Goal: Task Accomplishment & Management: Use online tool/utility

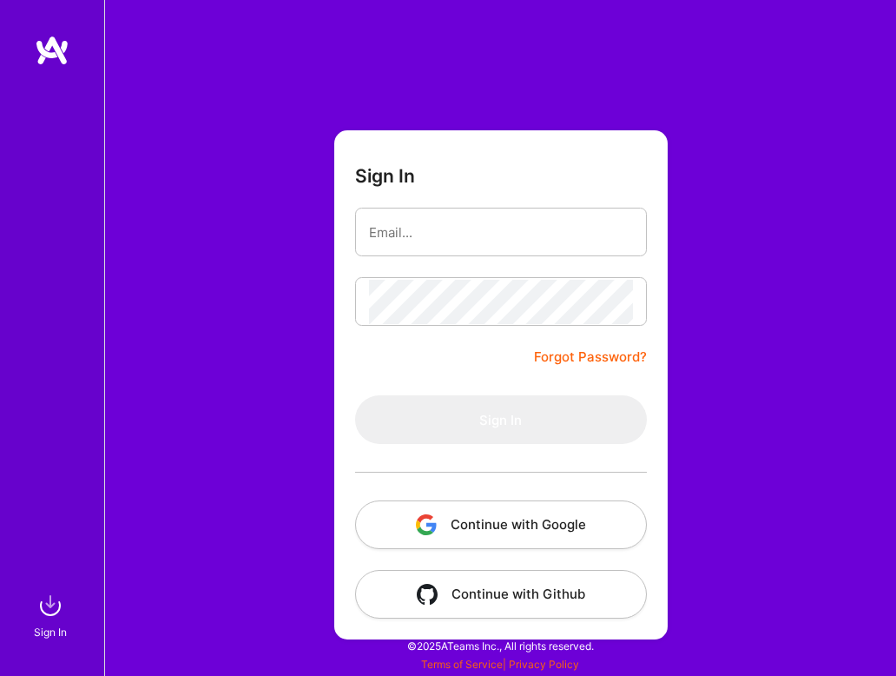
click at [472, 526] on button "Continue with Google" at bounding box center [501, 524] width 292 height 49
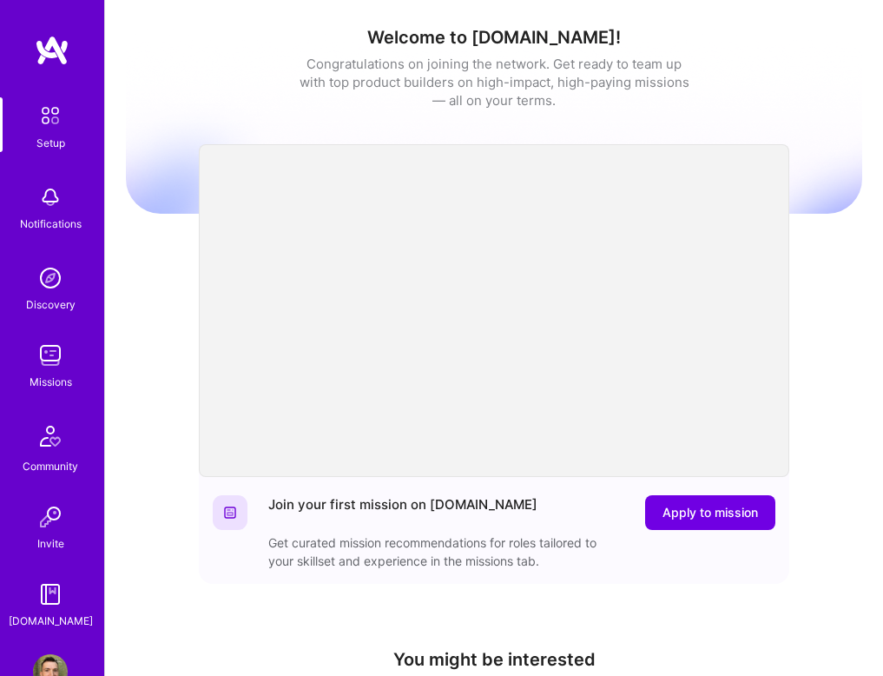
click at [53, 361] on img at bounding box center [50, 355] width 35 height 35
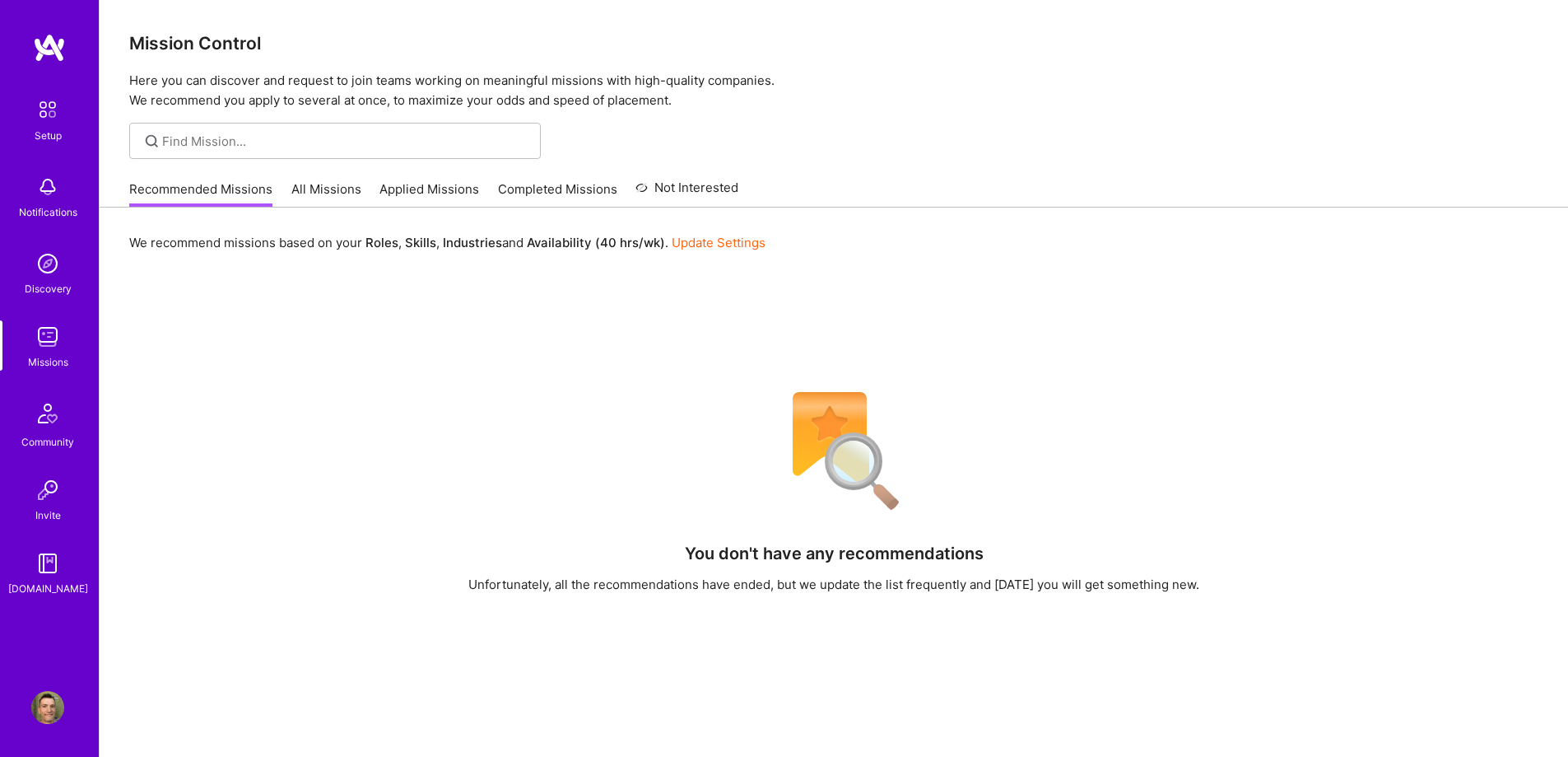
click at [754, 241] on link "Update Settings" at bounding box center [719, 242] width 94 height 15
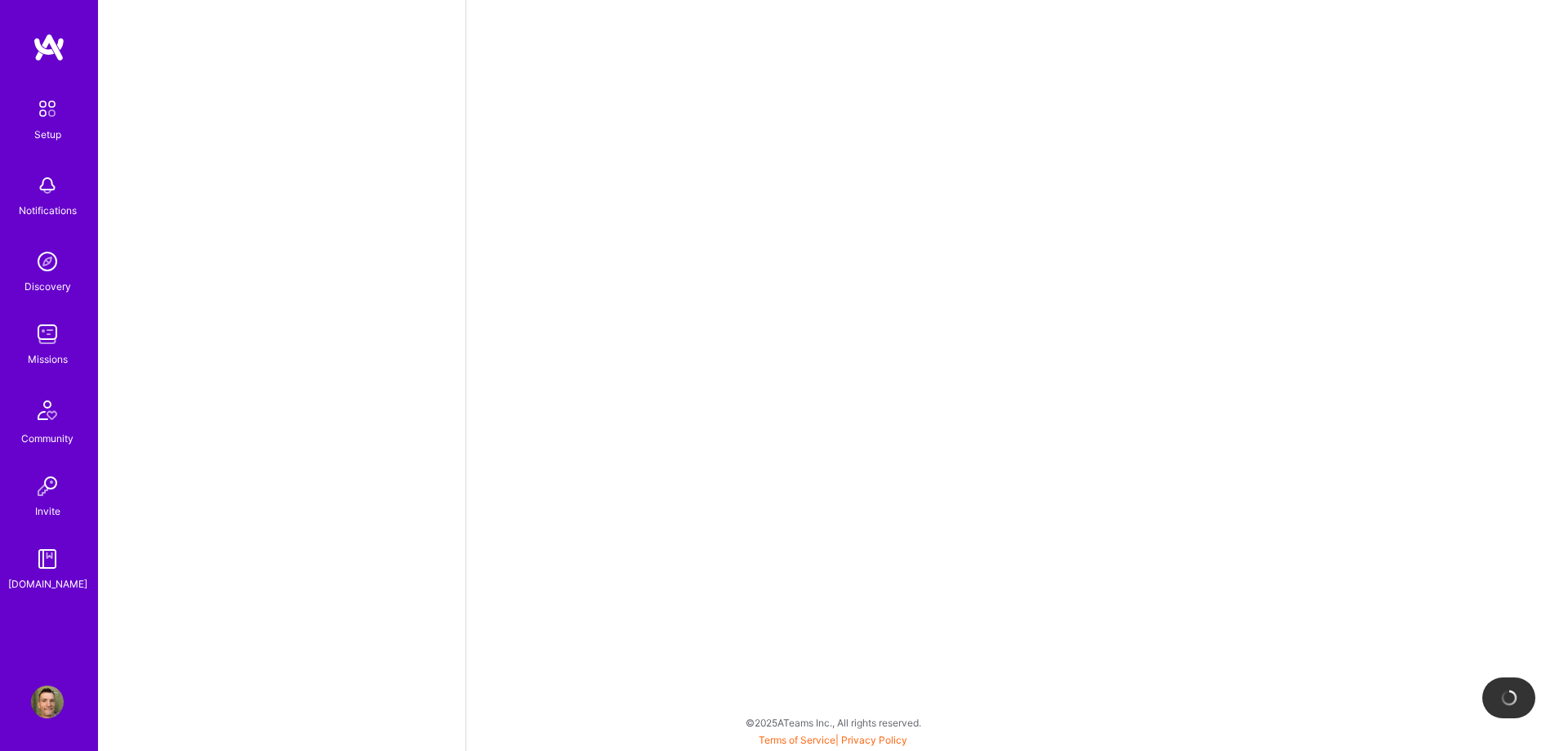
select select "ES"
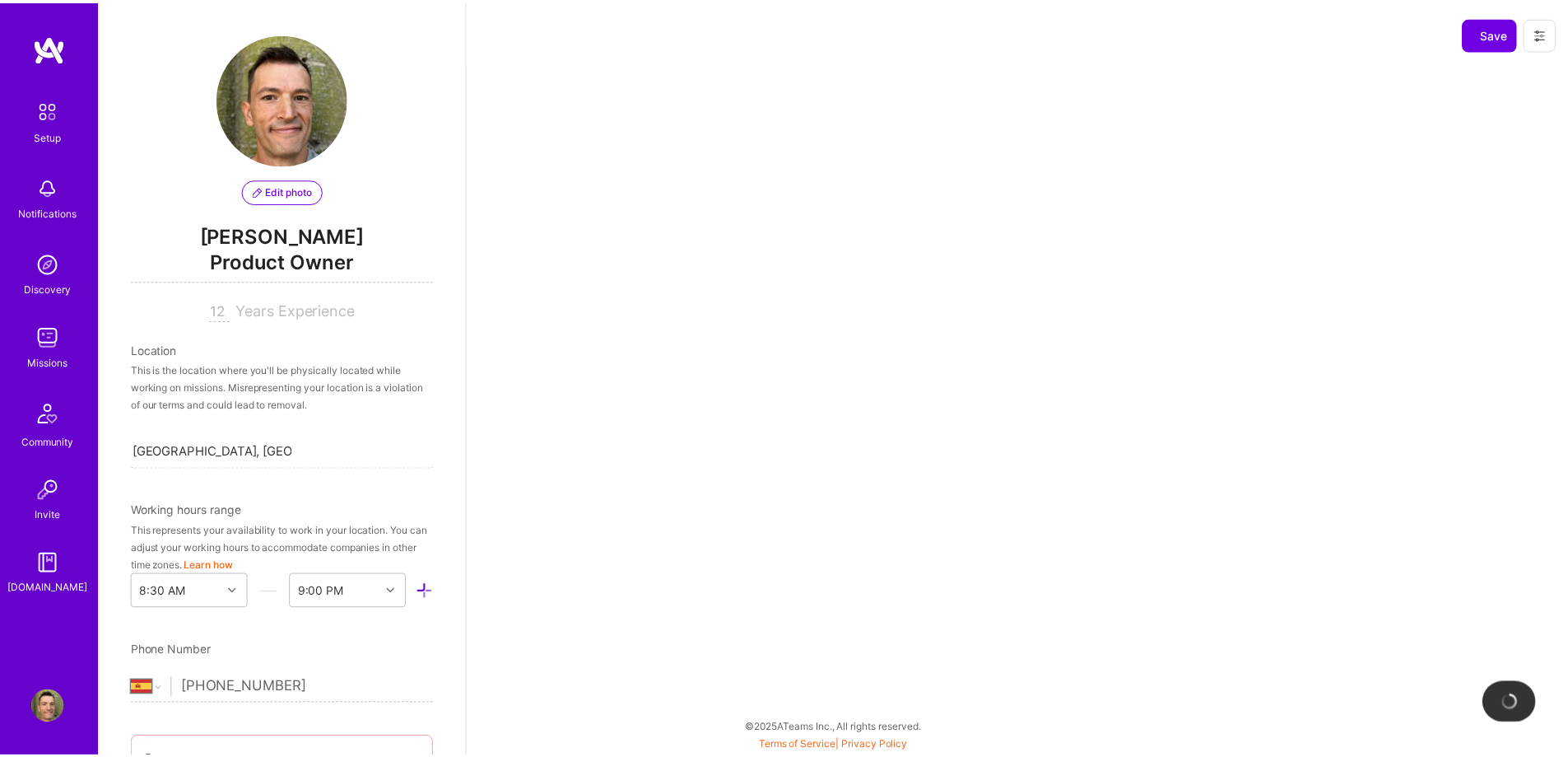
scroll to position [652, 0]
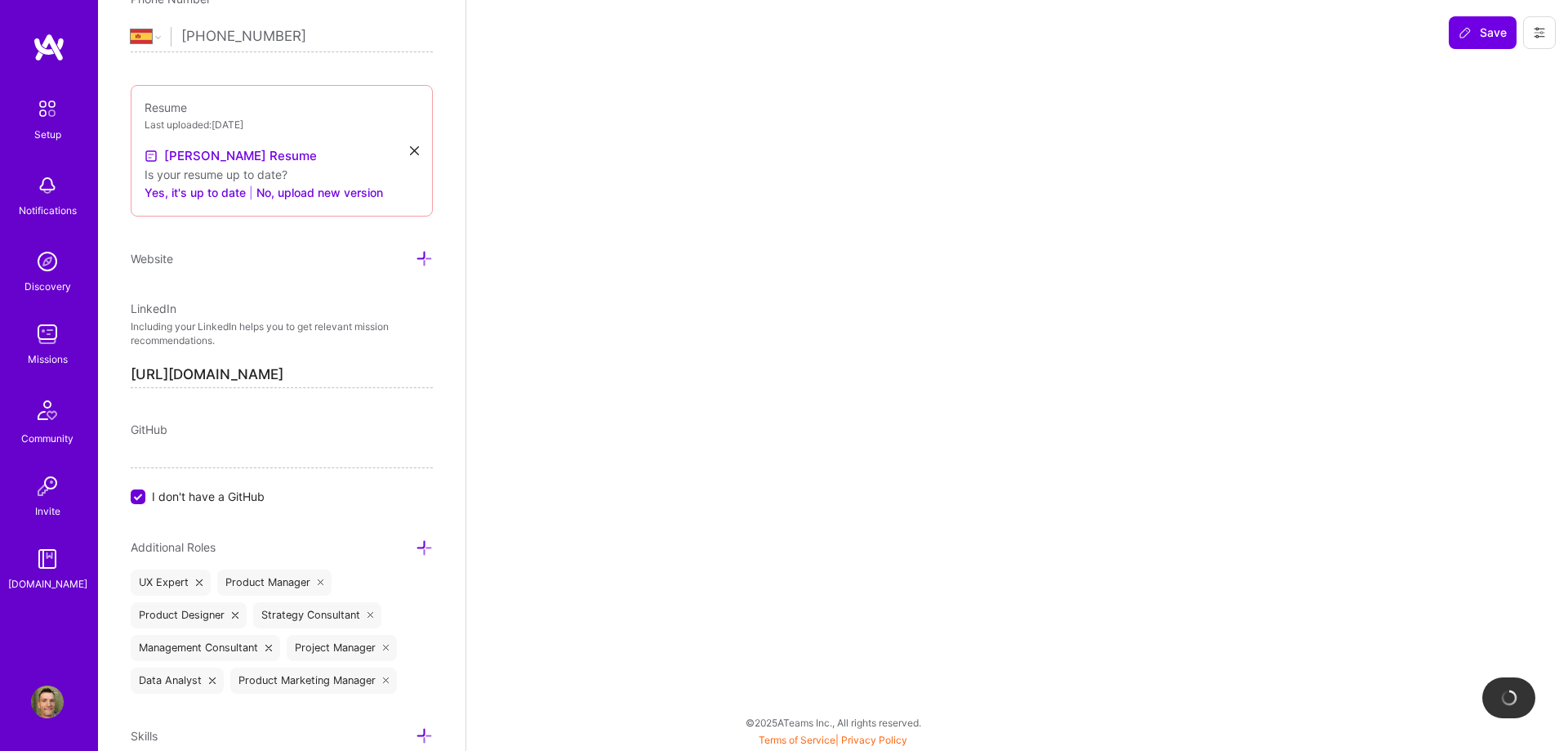
click at [51, 323] on img at bounding box center [47, 334] width 33 height 33
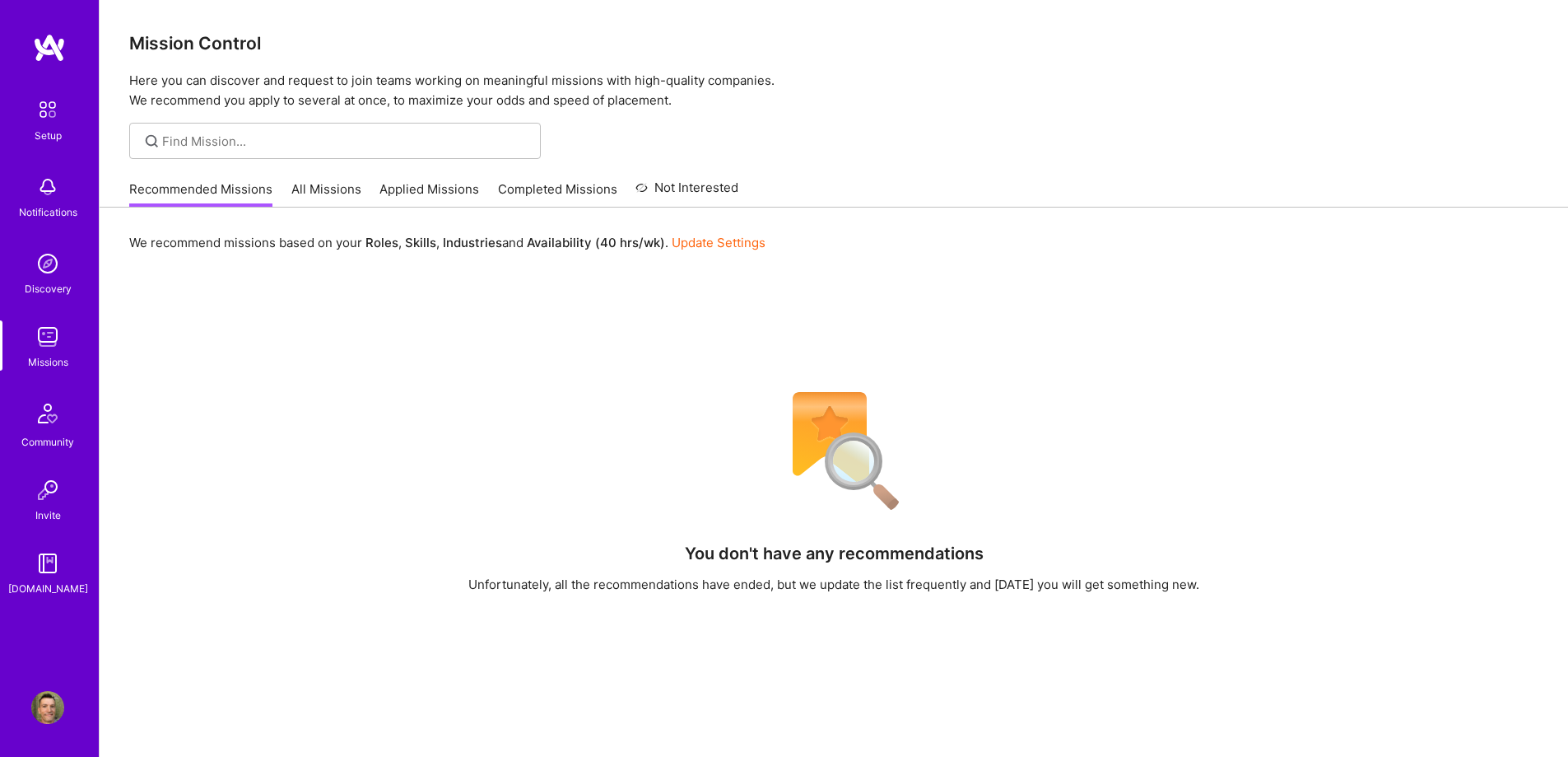
click at [319, 197] on link "All Missions" at bounding box center [326, 194] width 70 height 28
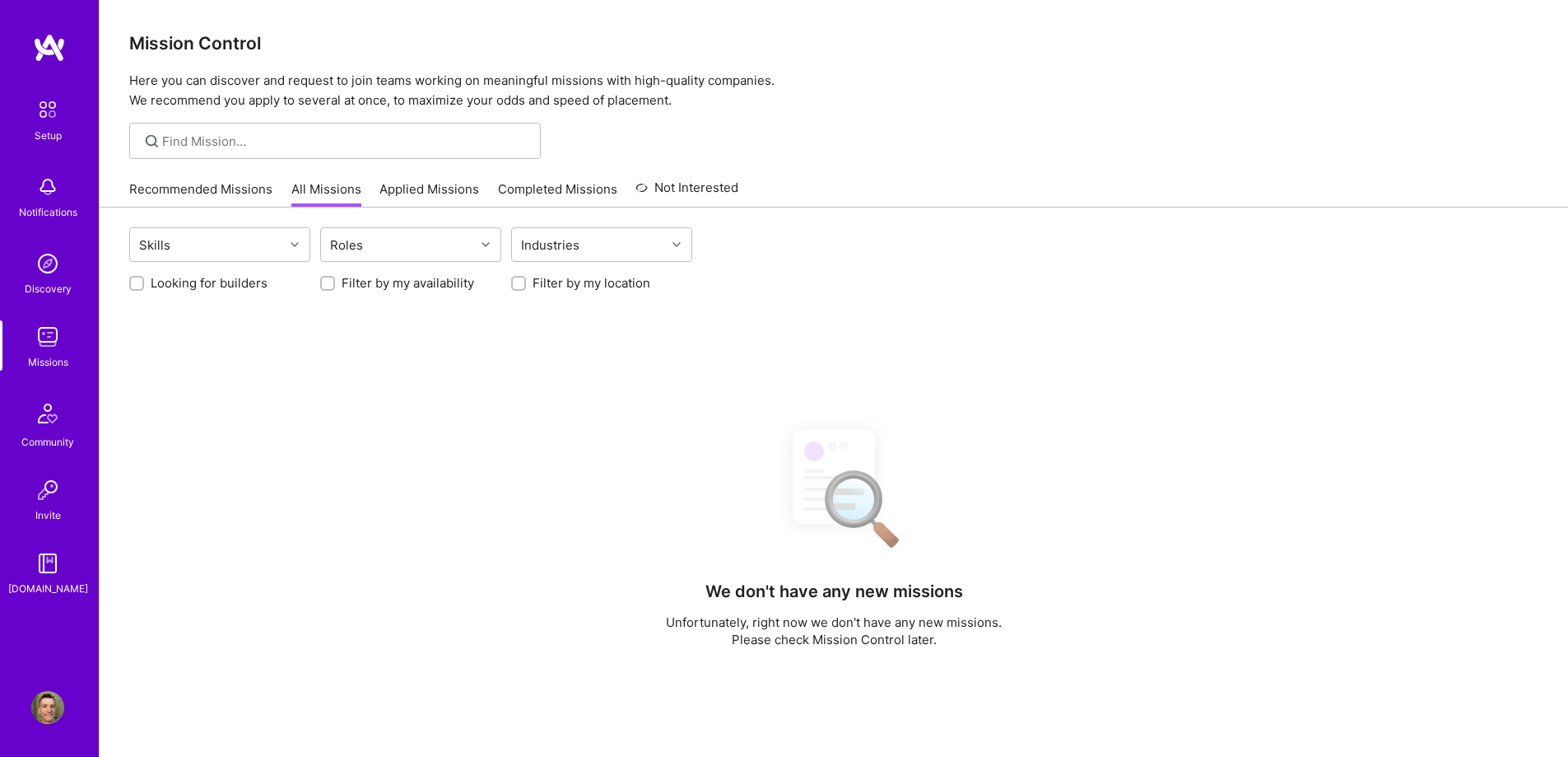
click at [246, 280] on label "Looking for builders" at bounding box center [209, 283] width 117 height 17
click at [144, 280] on input "Looking for builders" at bounding box center [138, 284] width 11 height 11
checkbox input "true"
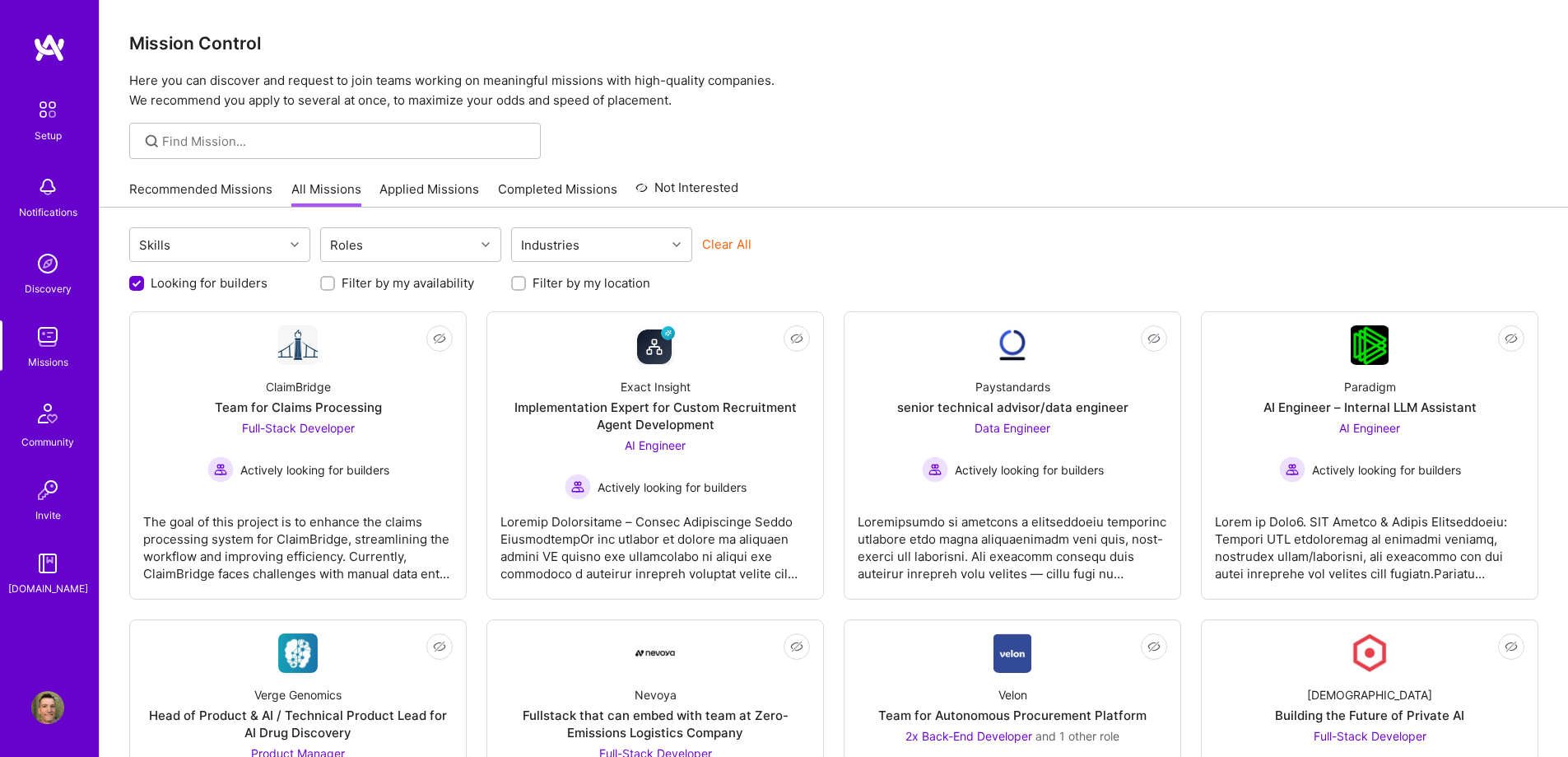
click at [532, 283] on div "Filter by my location" at bounding box center [601, 283] width 181 height 17
click at [510, 285] on div "Looking for builders Filter by my availability Filter by my location" at bounding box center [833, 278] width 1410 height 26
click at [517, 283] on input "Filter by my location" at bounding box center [520, 284] width 11 height 11
checkbox input "true"
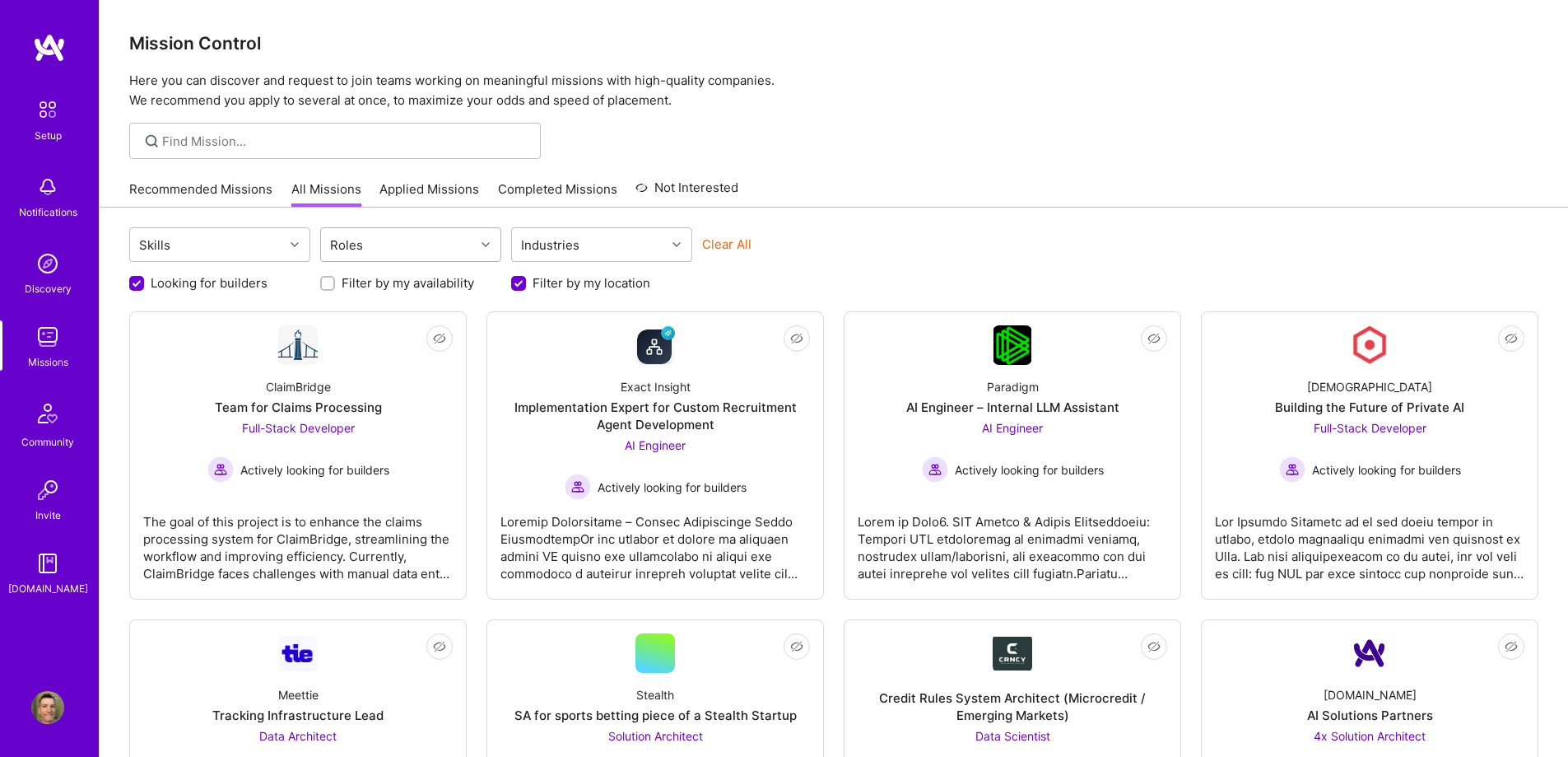
click at [446, 251] on div "Roles" at bounding box center [398, 245] width 154 height 33
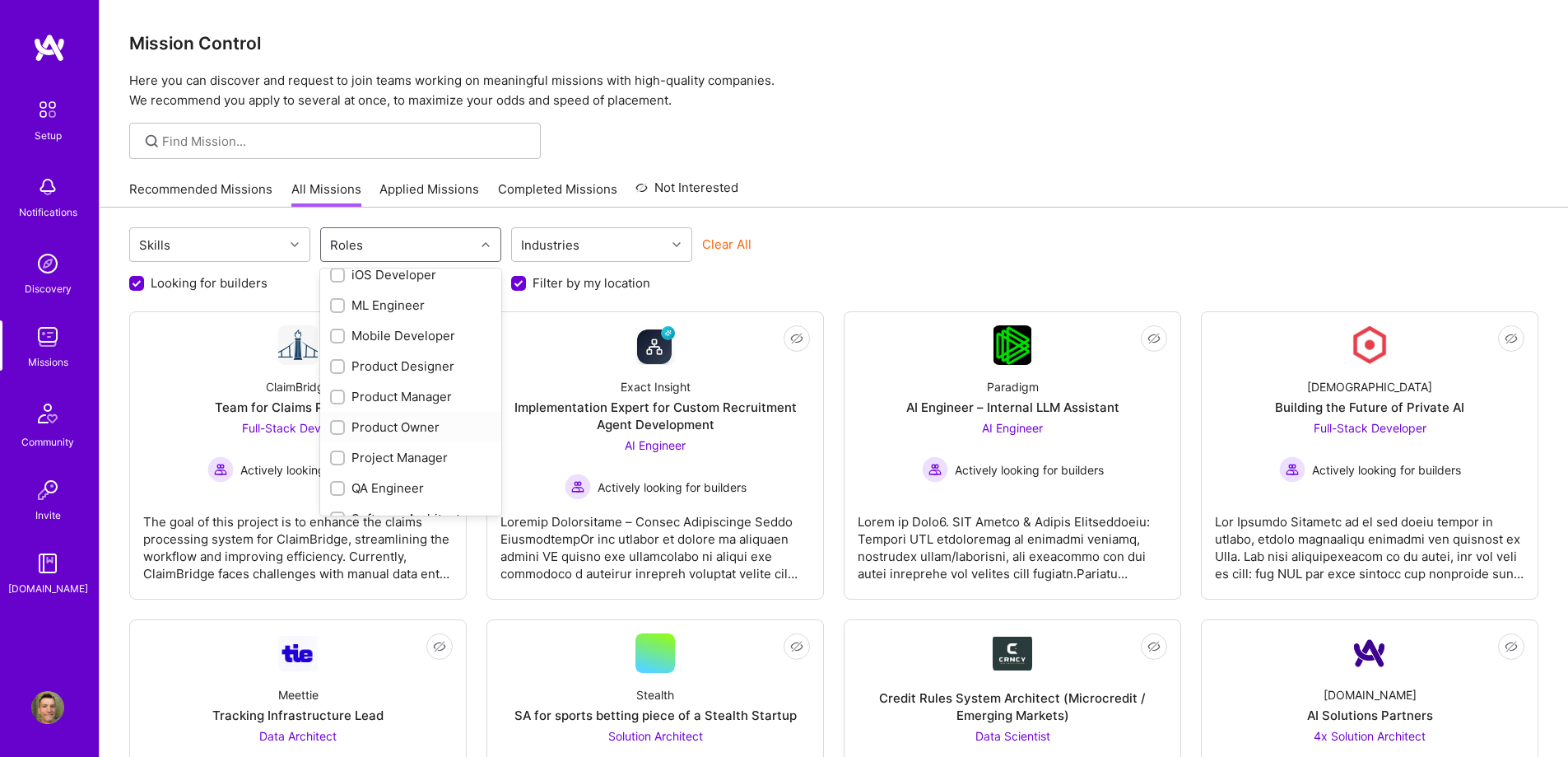
scroll to position [577, 0]
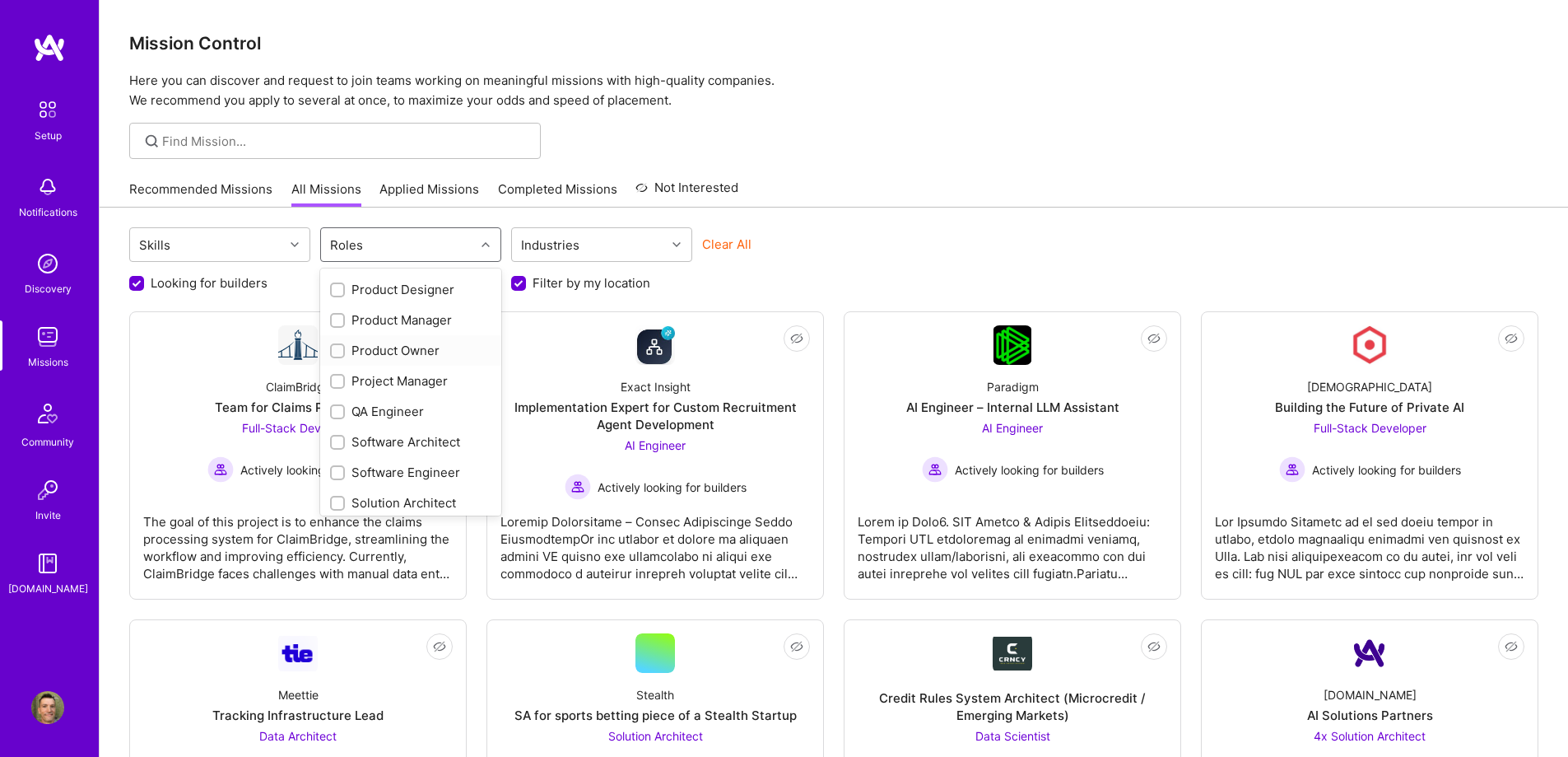
click at [337, 349] on input "checkbox" at bounding box center [339, 352] width 11 height 11
checkbox input "true"
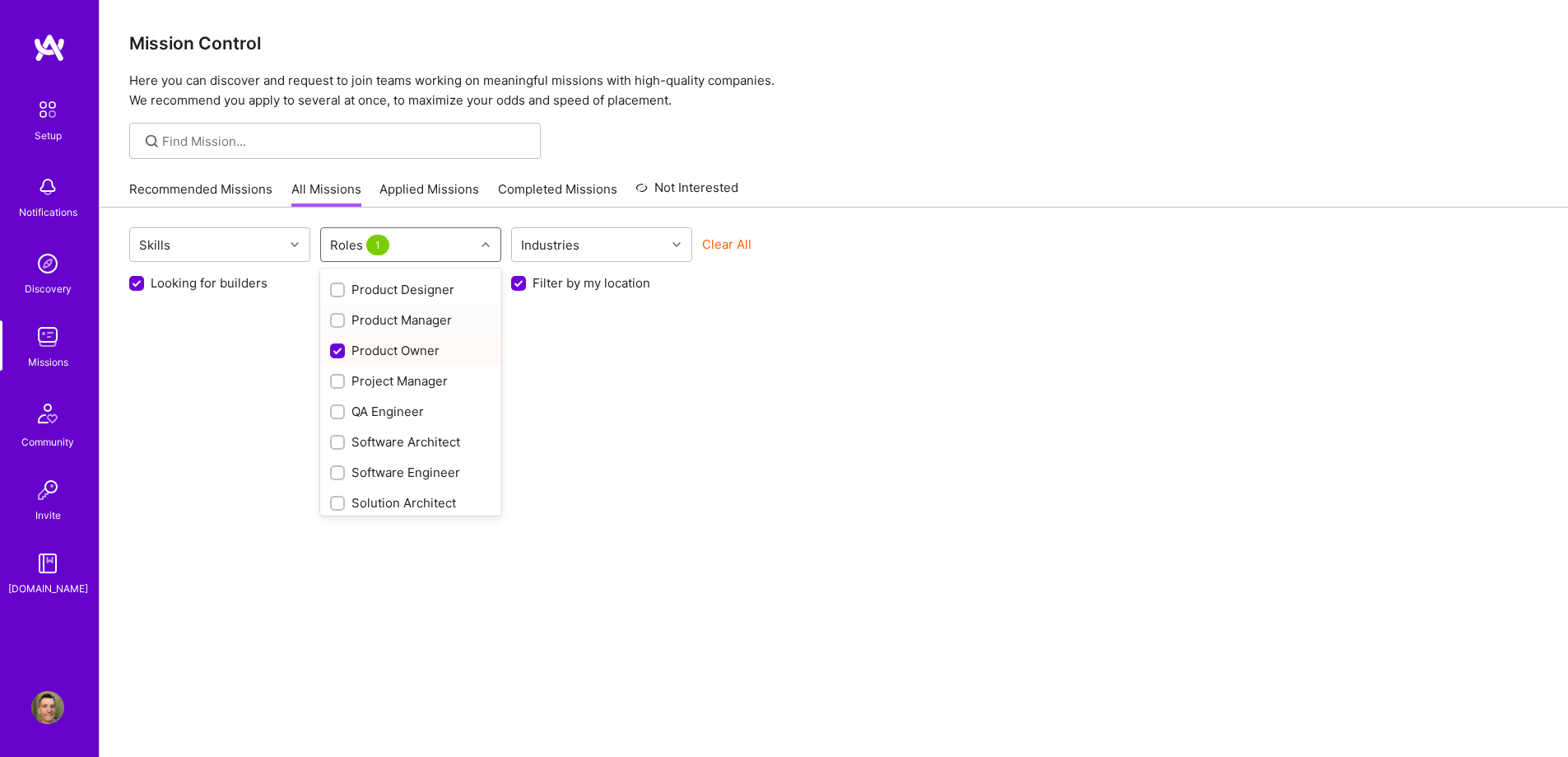
click at [341, 318] on input "checkbox" at bounding box center [339, 322] width 11 height 11
checkbox input "true"
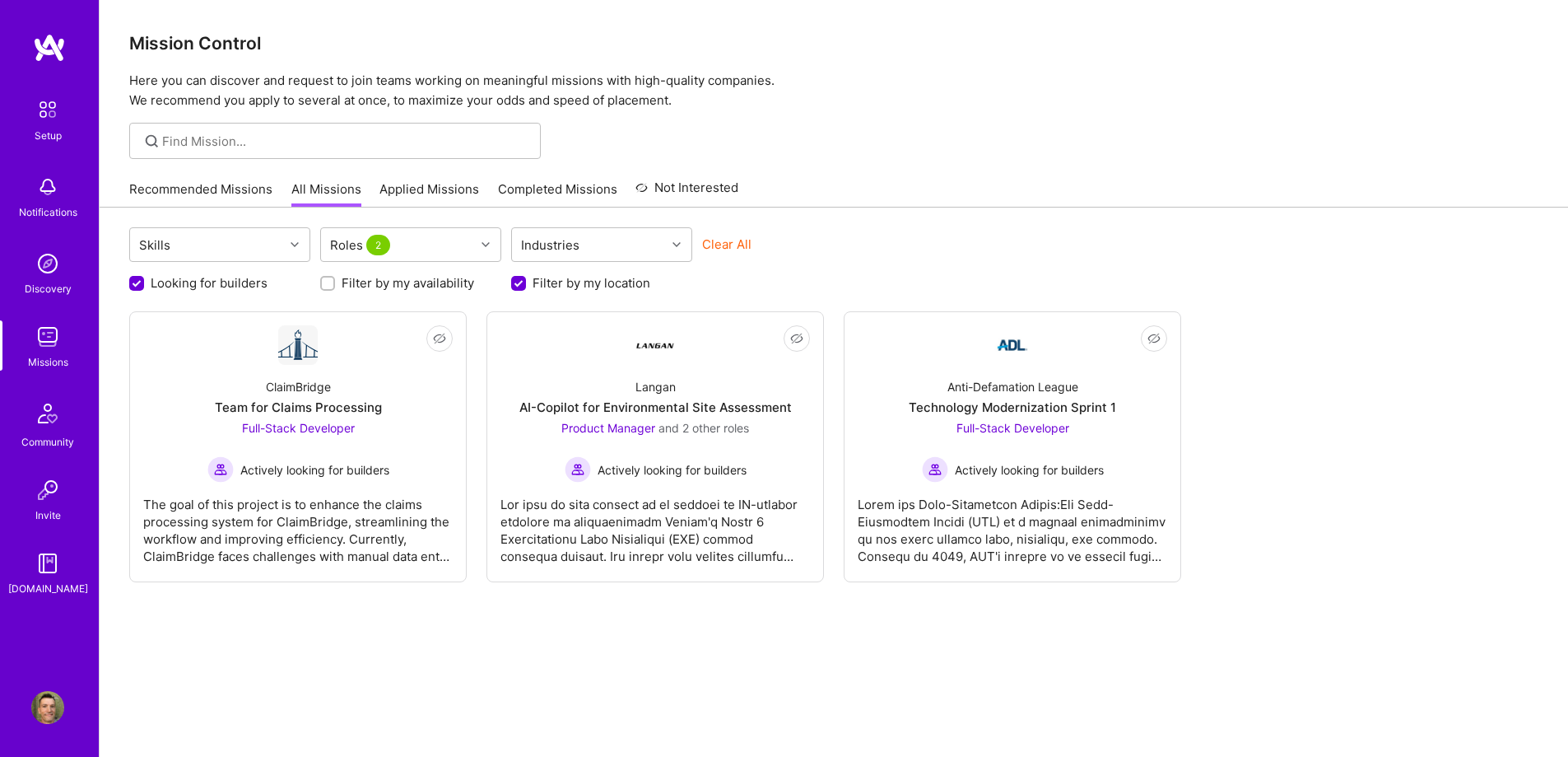
click at [848, 214] on div "Skills Roles 2 Industries Clear All Looking for builders Filter by my availabil…" at bounding box center [833, 510] width 1468 height 605
drag, startPoint x: 385, startPoint y: 219, endPoint x: 385, endPoint y: 233, distance: 14.0
click at [385, 229] on div "Skills Roles 2 Industries Clear All Looking for builders Filter by my availabil…" at bounding box center [833, 510] width 1468 height 605
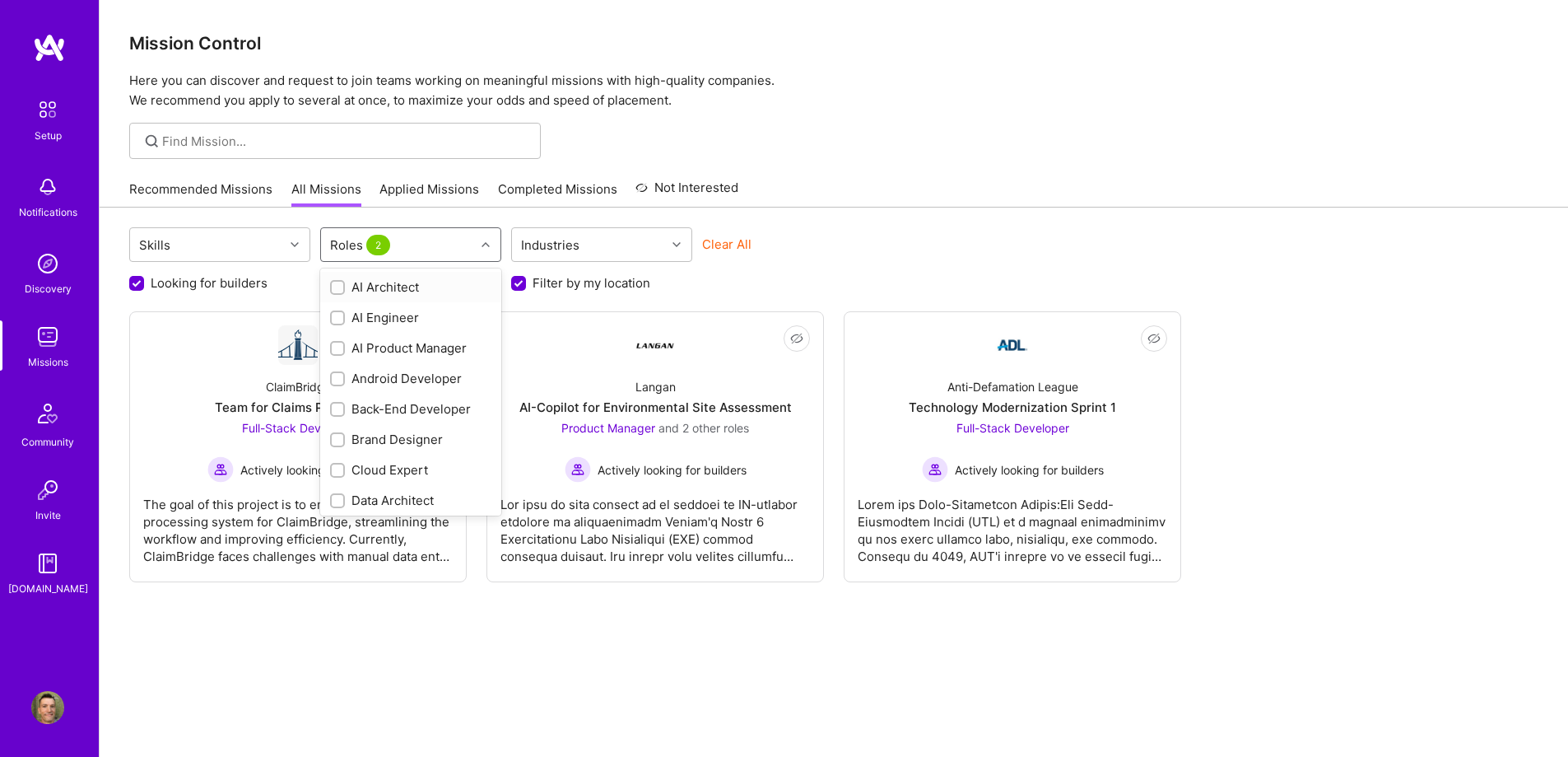
click at [388, 235] on div "Roles 2" at bounding box center [362, 245] width 72 height 24
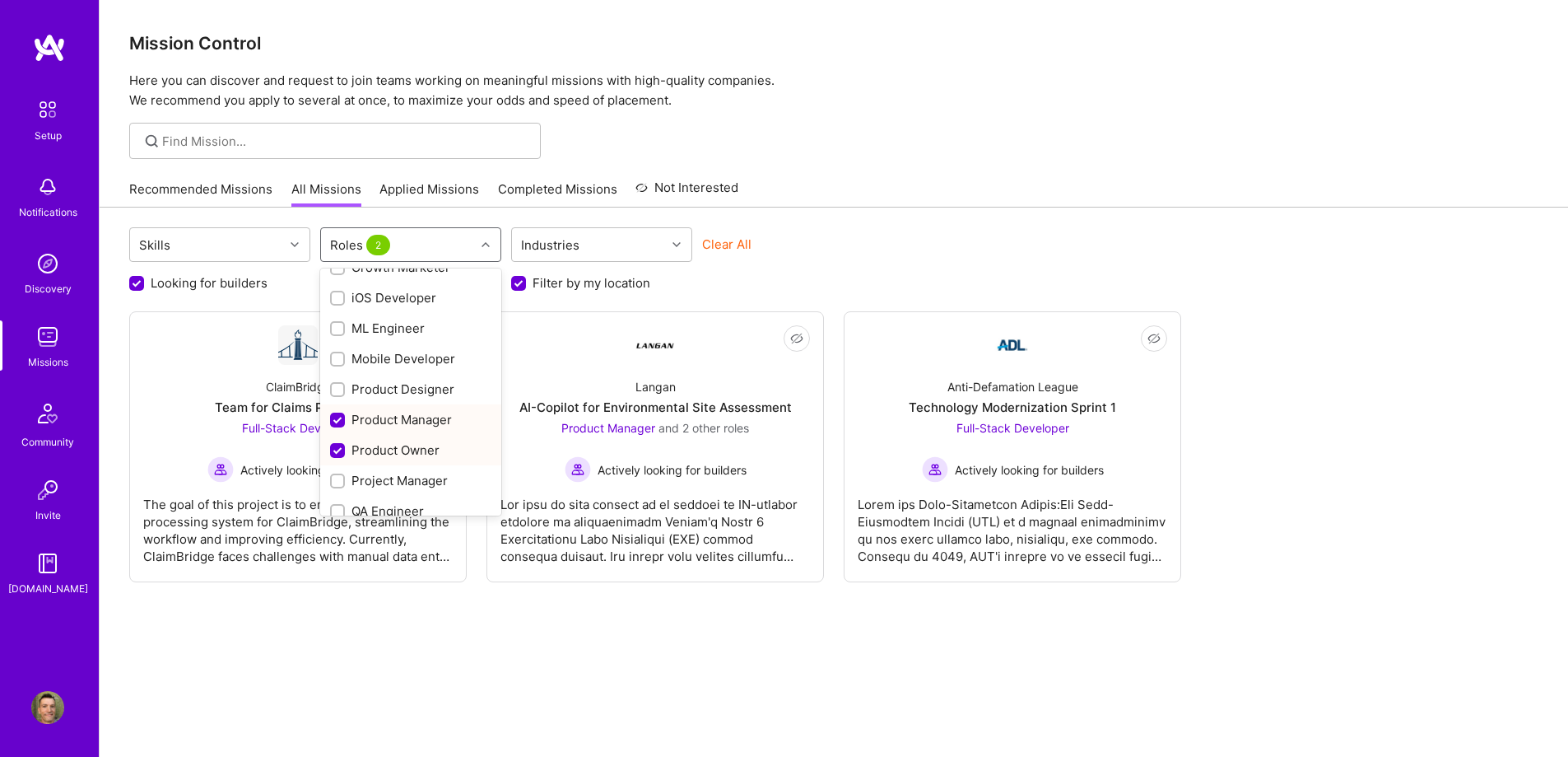
scroll to position [494, 0]
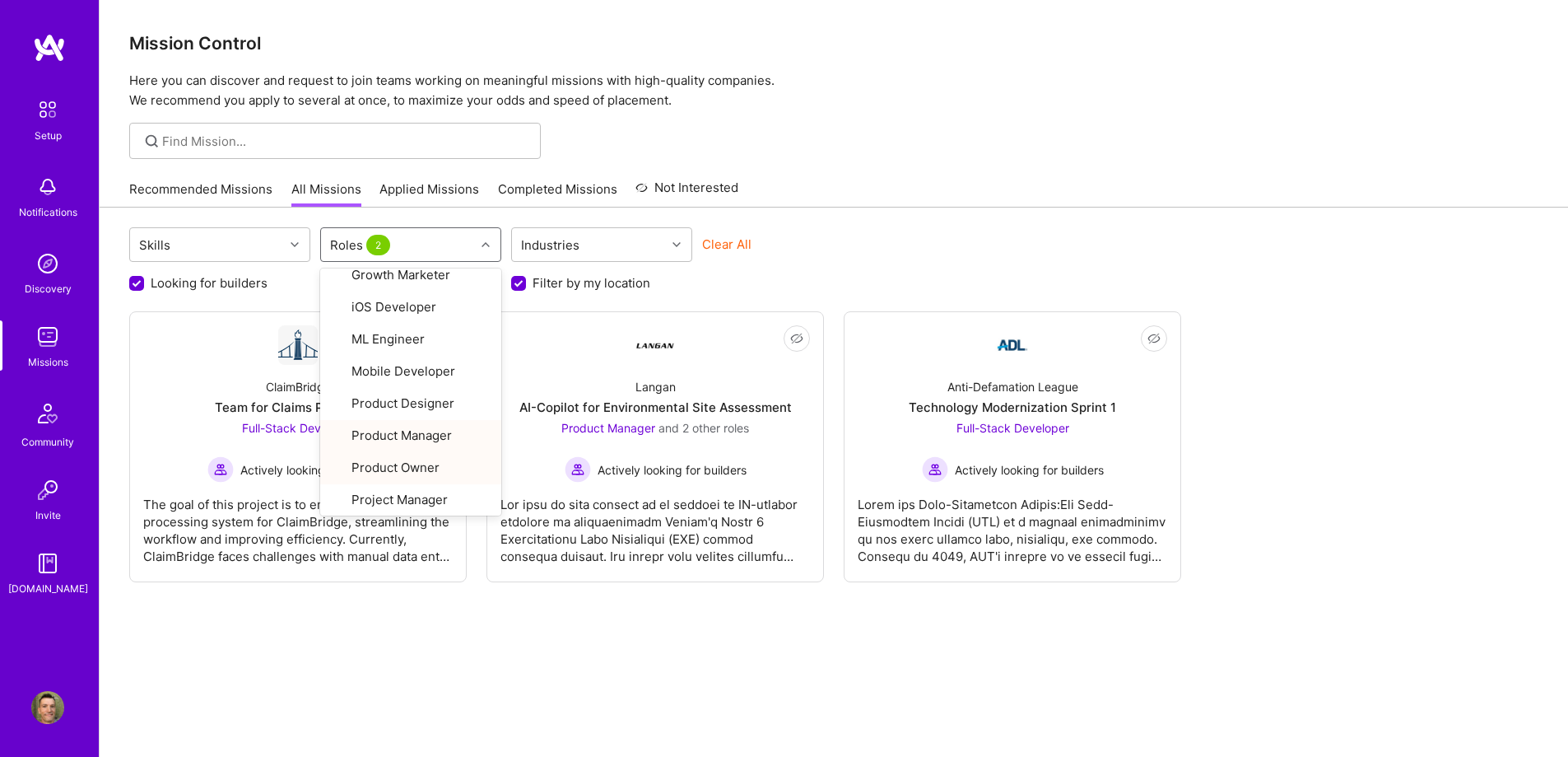
click at [829, 275] on div "Looking for builders Filter by my availability Filter by my location" at bounding box center [833, 278] width 1410 height 26
